Goal: Task Accomplishment & Management: Manage account settings

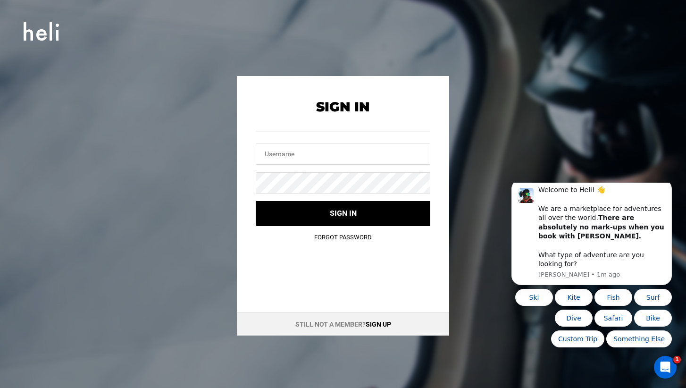
click at [338, 239] on link "Forgot Password" at bounding box center [343, 237] width 58 height 7
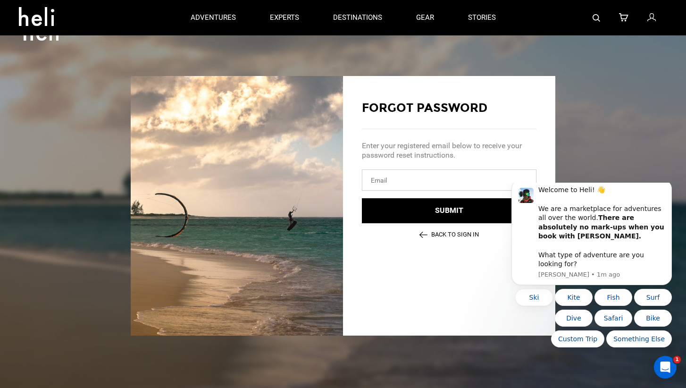
click at [382, 178] on input "email" at bounding box center [449, 179] width 175 height 21
type input "[PERSON_NAME][EMAIL_ADDRESS][DOMAIN_NAME]"
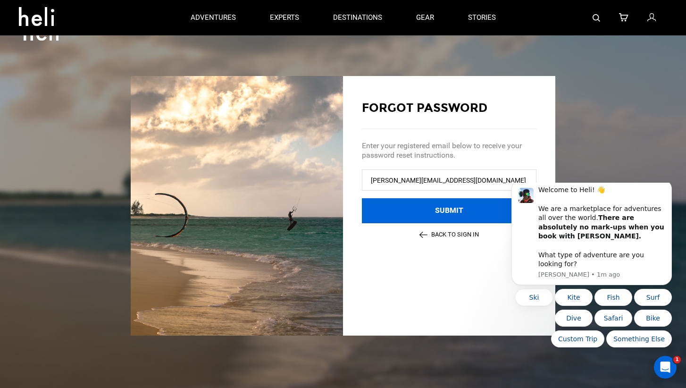
click at [425, 207] on button "Submit" at bounding box center [449, 210] width 175 height 25
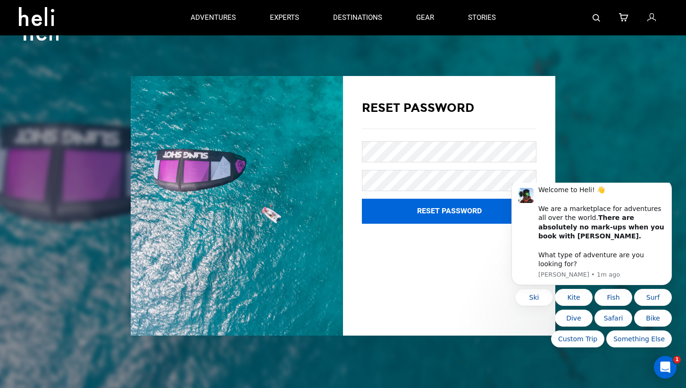
click at [447, 206] on button "Reset Password" at bounding box center [449, 211] width 175 height 25
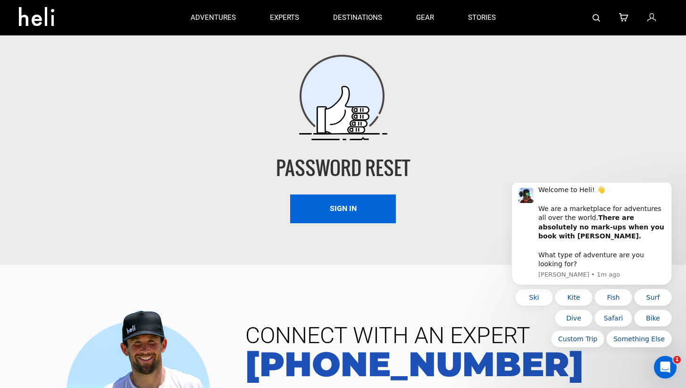
click at [349, 211] on link "Sign In" at bounding box center [343, 208] width 106 height 29
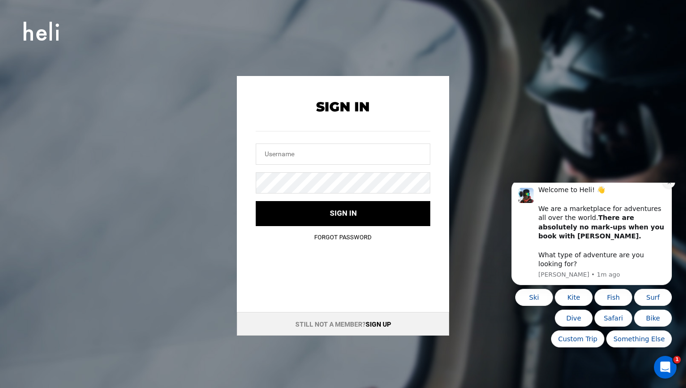
click at [668, 185] on icon "Dismiss notification" at bounding box center [669, 182] width 5 height 5
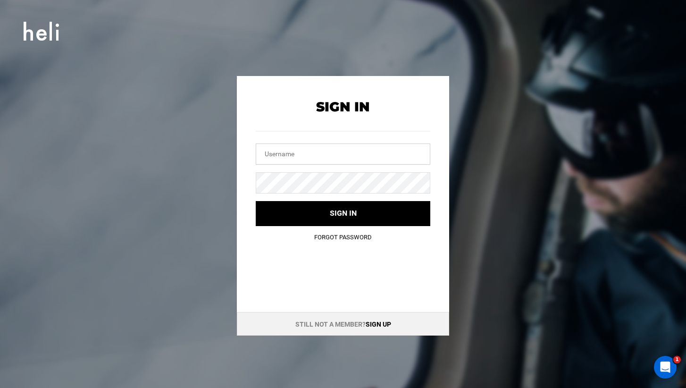
click at [297, 159] on input "text" at bounding box center [343, 153] width 175 height 21
type input "[PERSON_NAME][EMAIL_ADDRESS][DOMAIN_NAME]"
click at [322, 233] on div "Forgot Password" at bounding box center [343, 237] width 175 height 9
click at [329, 228] on div "Sign In [PERSON_NAME][EMAIL_ADDRESS][DOMAIN_NAME] Sign in Forgot Password" at bounding box center [343, 163] width 212 height 175
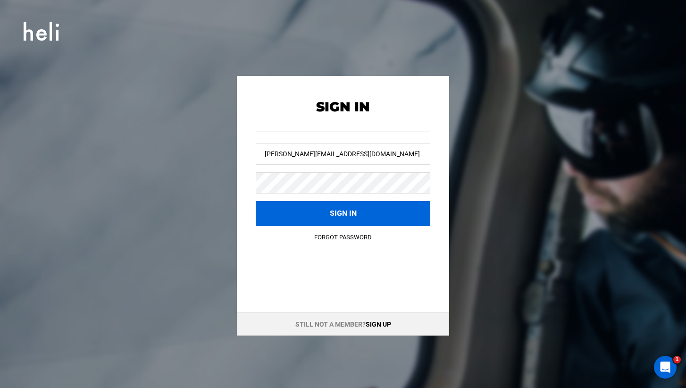
click at [347, 218] on button "Sign in" at bounding box center [343, 213] width 175 height 25
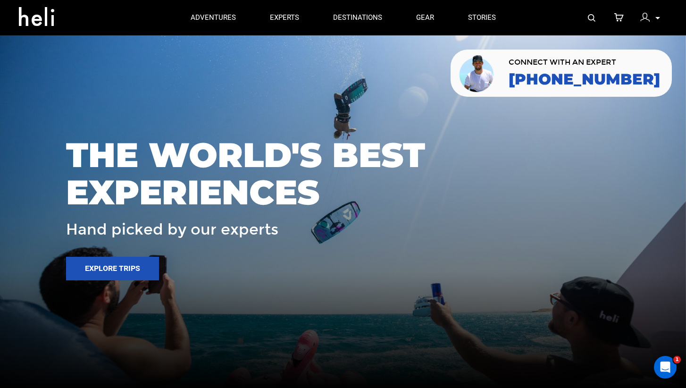
click at [619, 14] on icon at bounding box center [619, 18] width 9 height 12
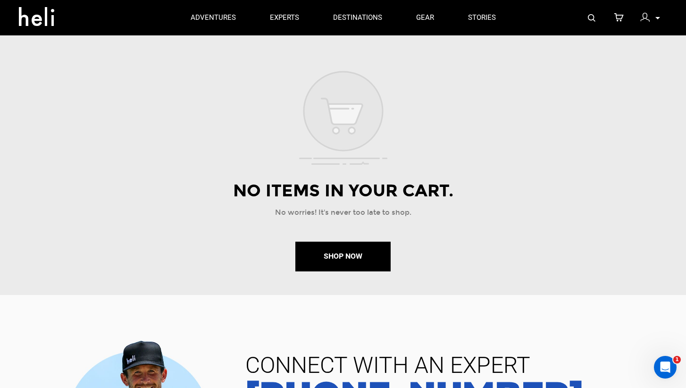
click at [652, 20] on div at bounding box center [648, 19] width 14 height 14
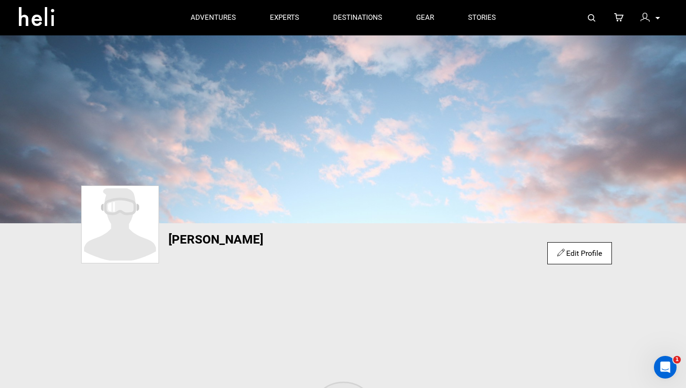
click at [659, 21] on p at bounding box center [658, 18] width 6 height 11
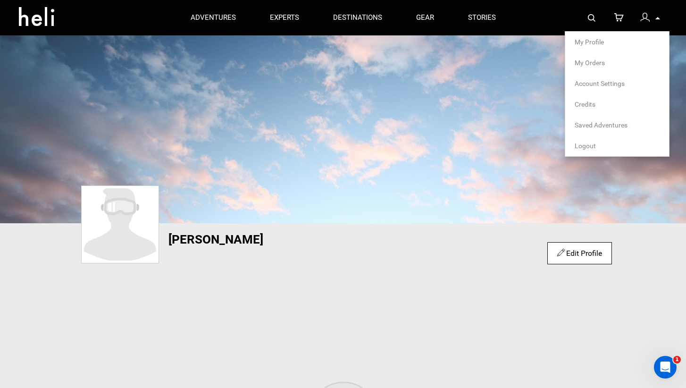
click at [593, 63] on span "My Orders" at bounding box center [590, 63] width 30 height 8
